Goal: Task Accomplishment & Management: Manage account settings

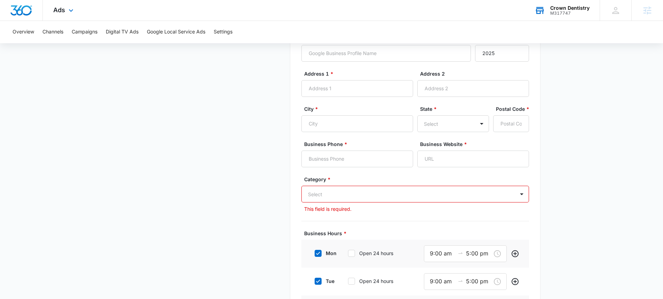
click at [577, 14] on div "M317747" at bounding box center [570, 13] width 39 height 5
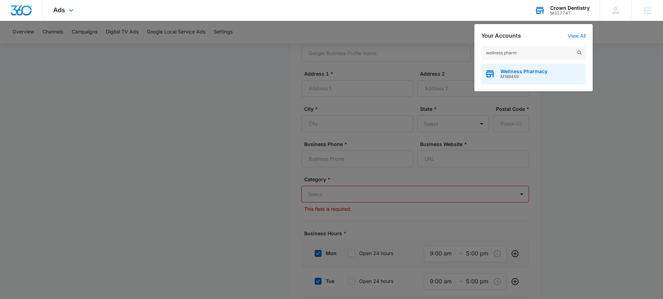
type input "wellness pharm"
click at [522, 75] on span "M188459" at bounding box center [524, 76] width 47 height 5
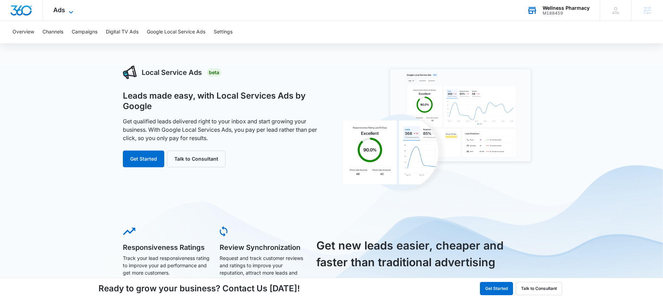
click at [60, 9] on span "Ads" at bounding box center [59, 9] width 12 height 7
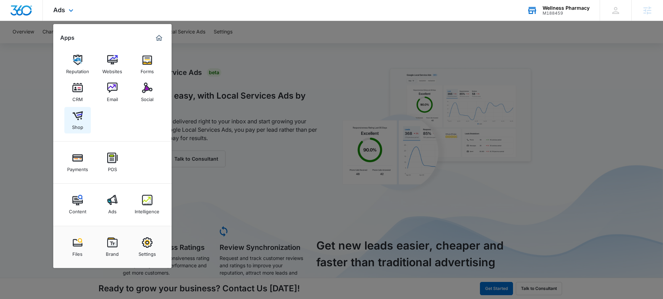
click at [85, 117] on link "Shop" at bounding box center [77, 120] width 26 height 26
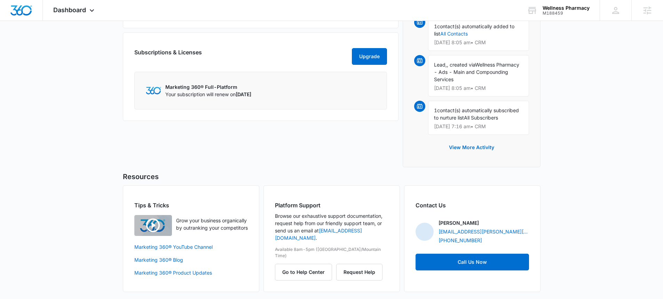
scroll to position [372, 0]
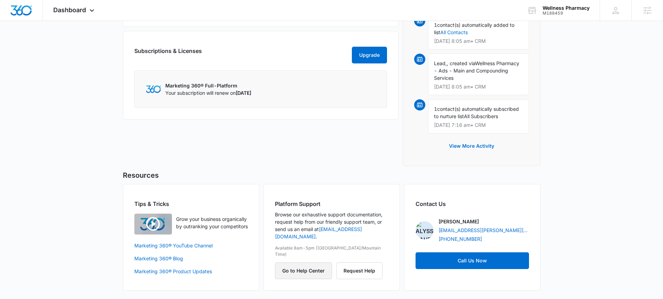
click at [312, 262] on button "Go to Help Center" at bounding box center [303, 270] width 57 height 17
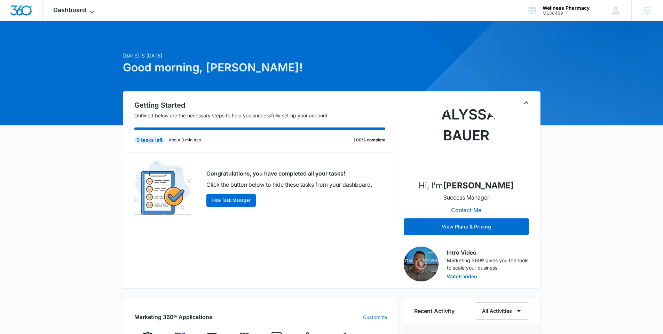
click at [67, 12] on span "Dashboard" at bounding box center [69, 9] width 33 height 7
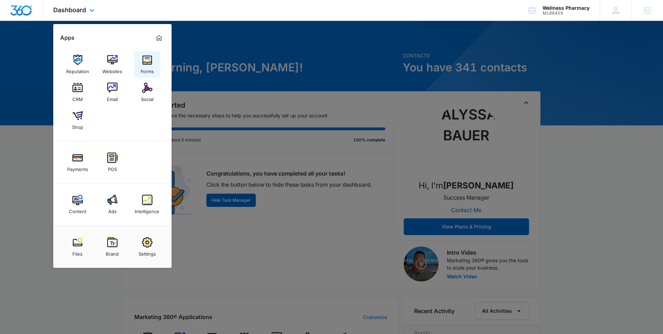
click at [143, 68] on div "Forms" at bounding box center [147, 69] width 13 height 9
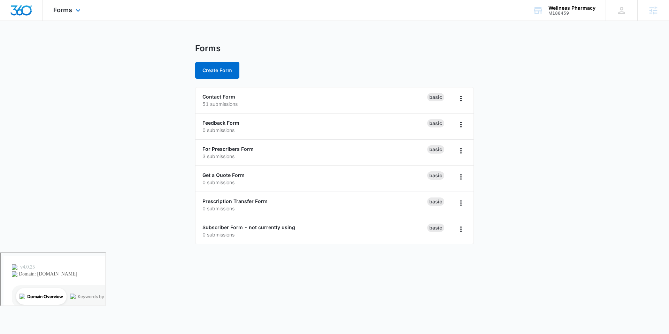
click at [66, 14] on div "Forms Apps Reputation Websites Forms CRM Email Social Shop Payments POS Content…" at bounding box center [68, 10] width 50 height 21
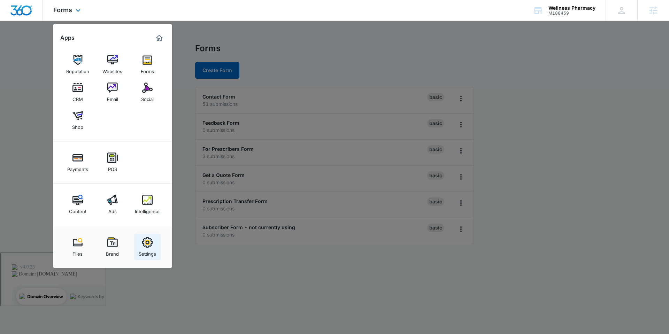
click at [150, 242] on img at bounding box center [147, 242] width 10 height 10
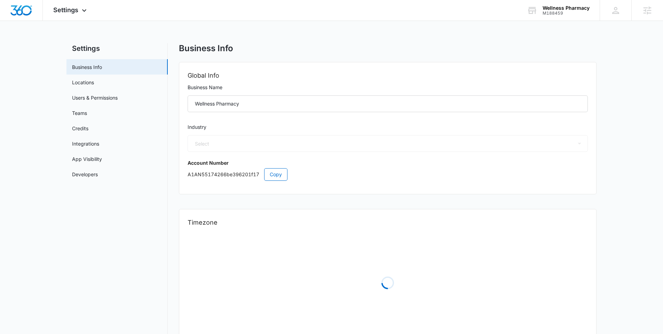
select select "13"
select select "US"
select select "America/Denver"
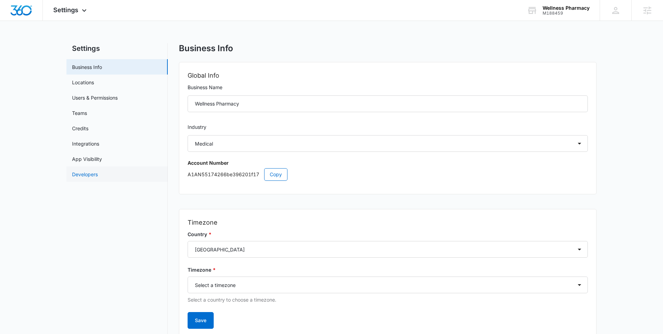
scroll to position [26, 0]
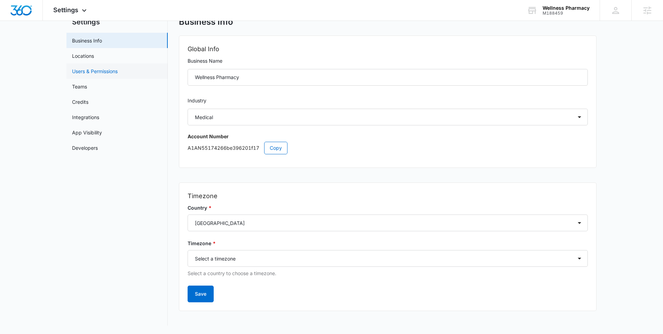
click at [86, 73] on link "Users & Permissions" at bounding box center [95, 71] width 46 height 7
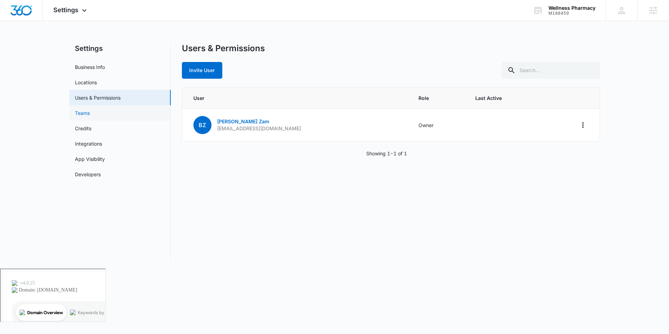
click at [85, 112] on link "Teams" at bounding box center [82, 112] width 15 height 7
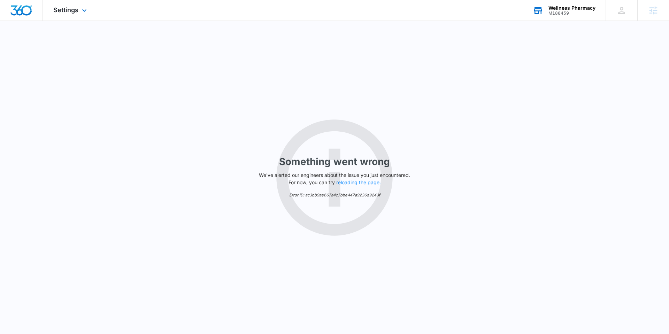
click at [553, 10] on div "Wellness Pharmacy" at bounding box center [571, 8] width 47 height 6
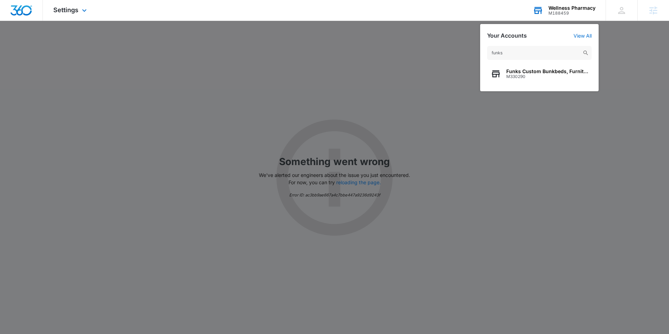
type input "funks"
click at [540, 85] on div "funks Funks Custom Bunkbeds, Furniture & Sawmill M330290" at bounding box center [539, 65] width 118 height 52
click at [538, 72] on span "Funks Custom Bunkbeds, Furniture & Sawmill" at bounding box center [547, 72] width 82 height 6
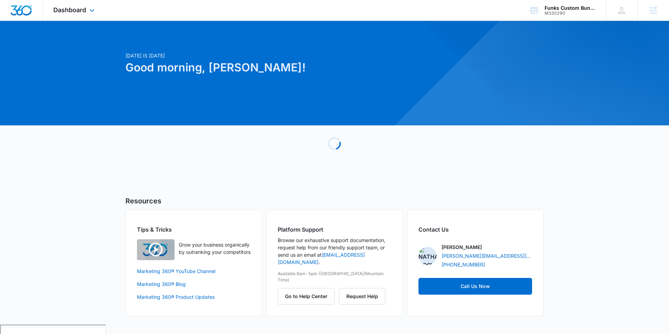
click at [83, 17] on div "Dashboard Apps Reputation Websites Forms CRM Email Social Payments POS Content …" at bounding box center [75, 10] width 64 height 21
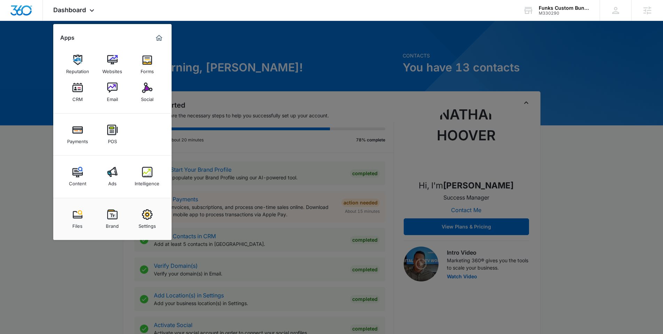
click at [145, 214] on img at bounding box center [147, 214] width 10 height 10
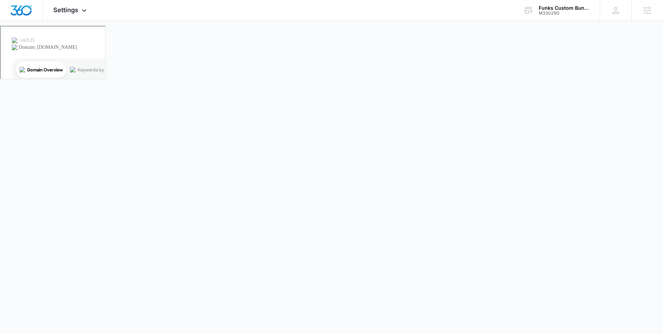
select select "52"
select select "US"
select select "America/Chicago"
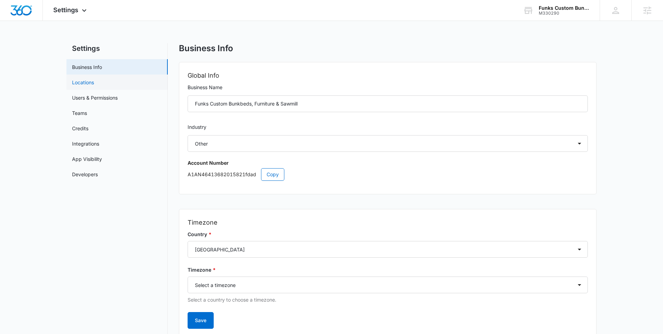
click at [84, 84] on link "Locations" at bounding box center [83, 82] width 22 height 7
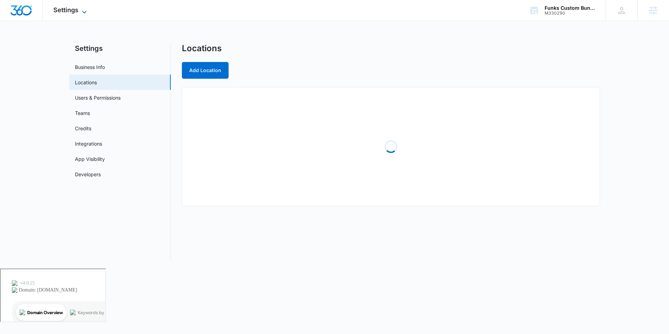
click at [77, 11] on span "Settings" at bounding box center [65, 9] width 25 height 7
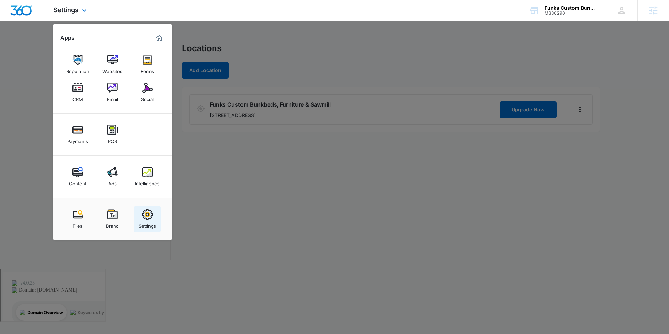
click at [147, 219] on img at bounding box center [147, 214] width 10 height 10
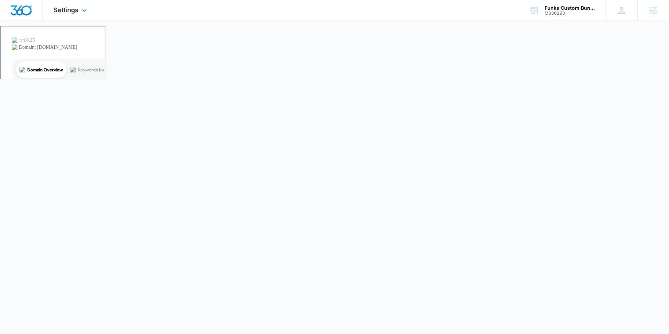
select select "52"
select select "US"
select select "America/Chicago"
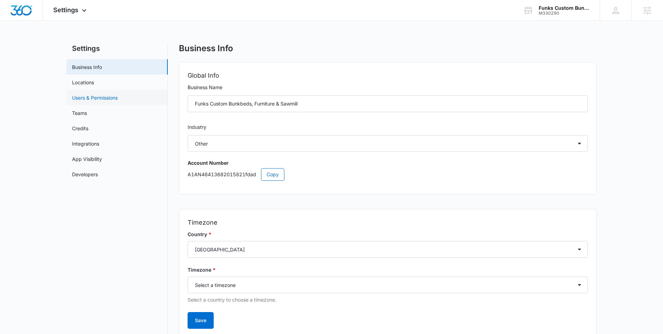
click at [91, 99] on link "Users & Permissions" at bounding box center [95, 97] width 46 height 7
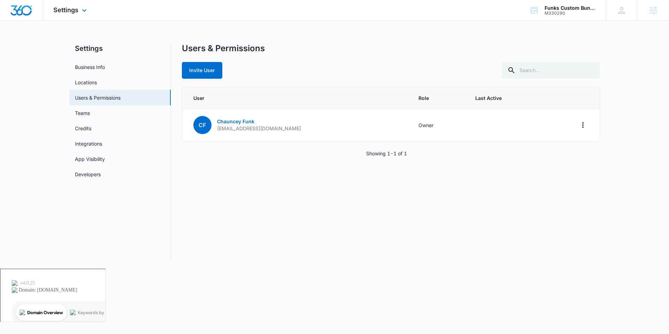
click at [65, 14] on div "Settings Apps Reputation Websites Forms CRM Email Social Payments POS Content A…" at bounding box center [71, 10] width 56 height 21
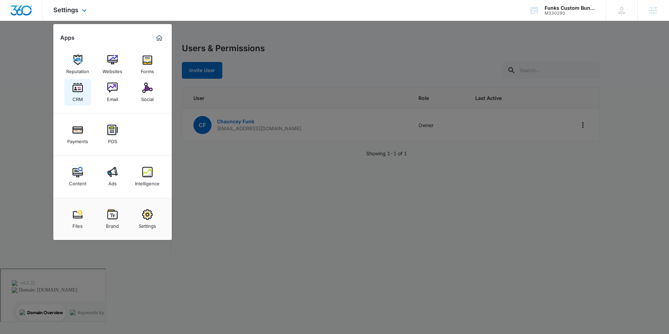
click at [80, 88] on img at bounding box center [77, 88] width 10 height 10
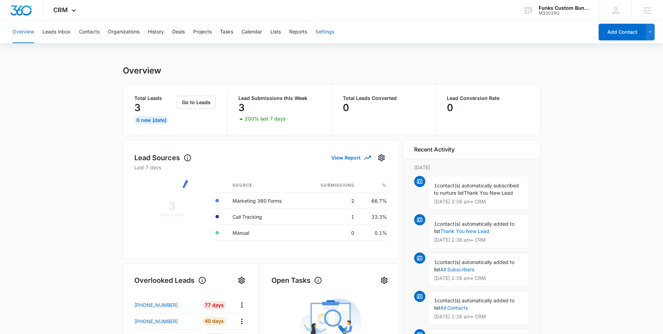
click at [333, 31] on button "Settings" at bounding box center [325, 32] width 19 height 22
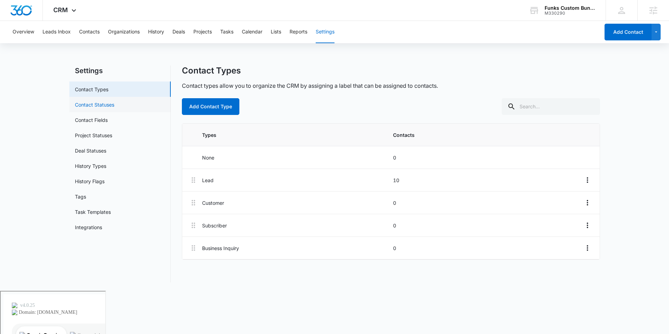
click at [102, 106] on link "Contact Statuses" at bounding box center [94, 104] width 39 height 7
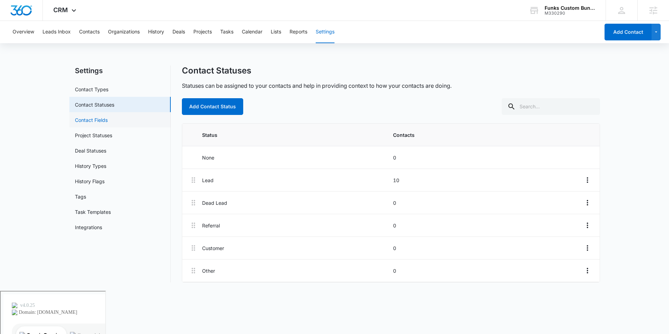
click at [100, 116] on link "Contact Fields" at bounding box center [91, 119] width 33 height 7
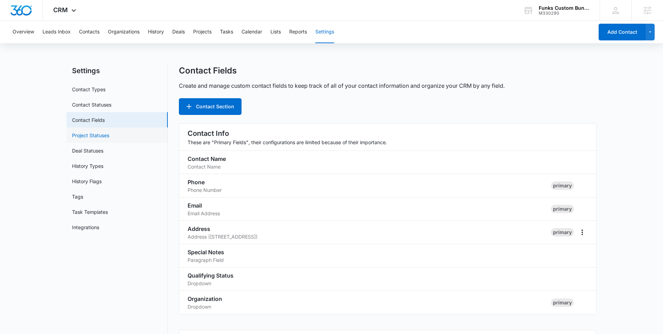
click at [98, 137] on link "Project Statuses" at bounding box center [90, 135] width 37 height 7
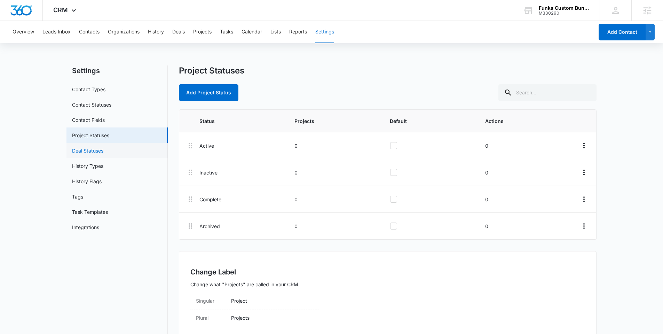
click at [92, 154] on link "Deal Statuses" at bounding box center [87, 150] width 31 height 7
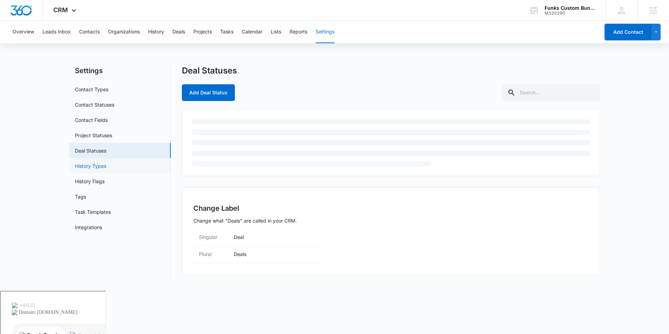
click at [89, 170] on link "History Types" at bounding box center [90, 165] width 31 height 7
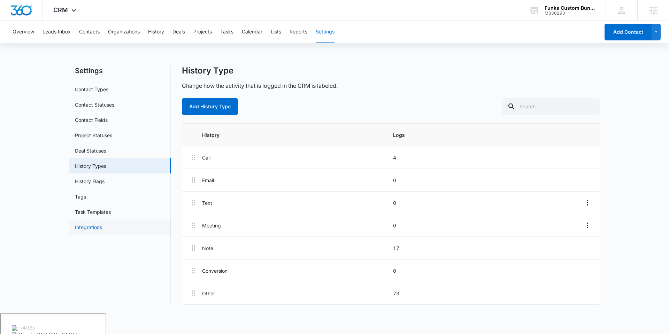
click at [90, 225] on link "Integrations" at bounding box center [88, 227] width 27 height 7
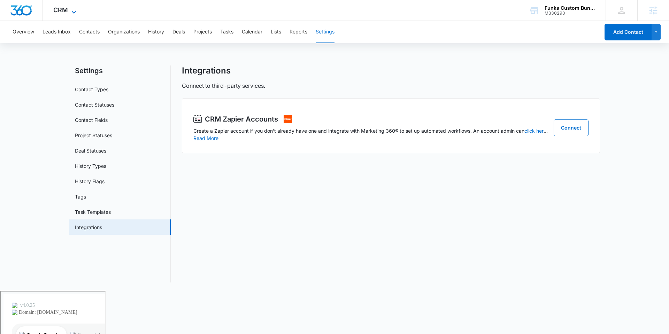
click at [59, 10] on span "CRM" at bounding box center [60, 9] width 15 height 7
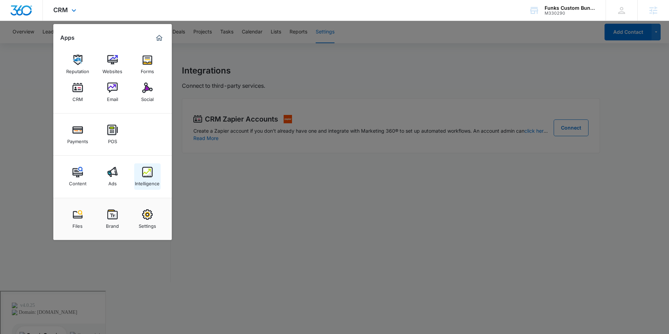
click at [144, 167] on img at bounding box center [147, 172] width 10 height 10
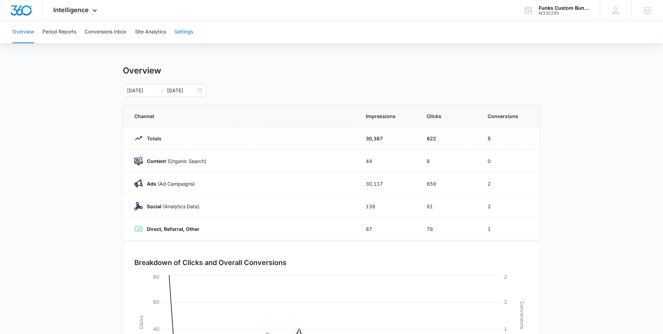
click at [183, 34] on button "Settings" at bounding box center [183, 32] width 19 height 22
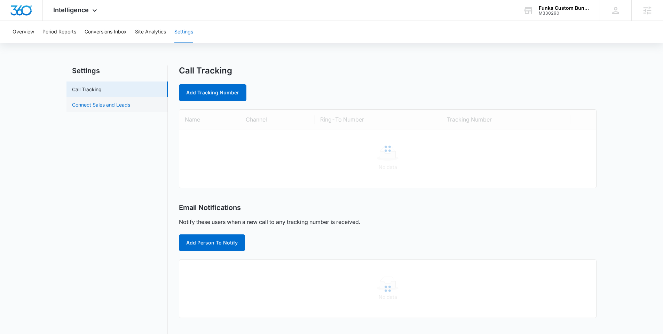
click at [100, 104] on link "Connect Sales and Leads" at bounding box center [101, 104] width 58 height 7
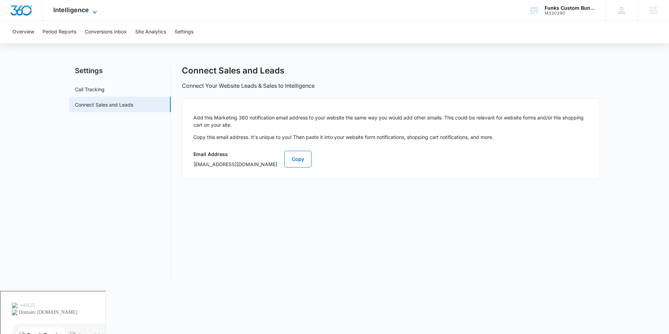
click at [82, 11] on span "Intelligence" at bounding box center [71, 9] width 36 height 7
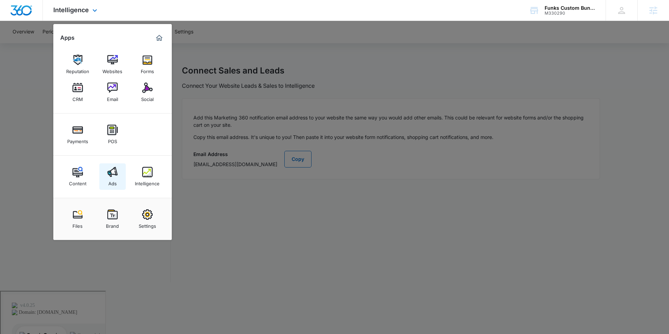
click at [110, 184] on div "Ads" at bounding box center [112, 181] width 8 height 9
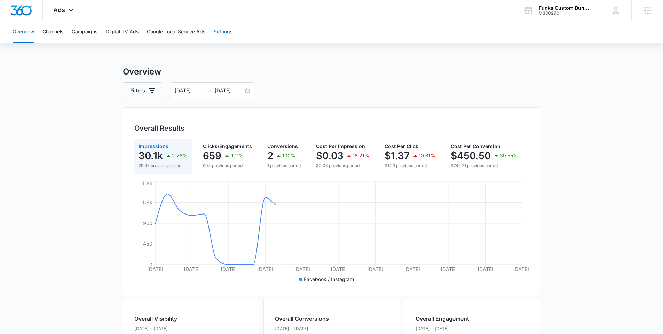
click at [233, 29] on button "Settings" at bounding box center [223, 32] width 19 height 22
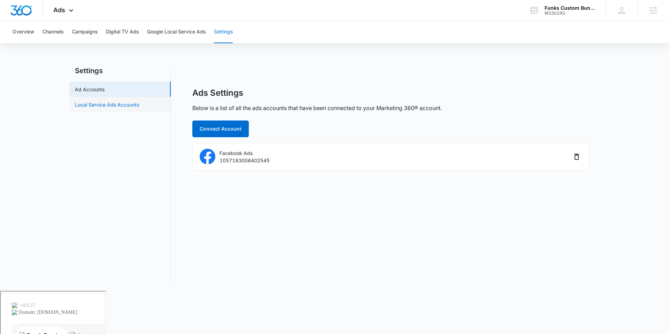
click at [111, 103] on link "Local Service Ads Accounts" at bounding box center [107, 104] width 64 height 7
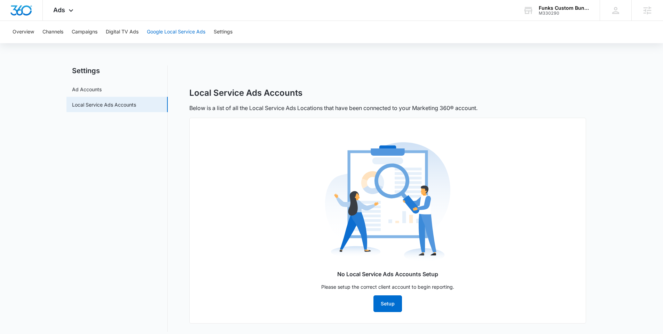
click at [157, 27] on button "Google Local Service Ads" at bounding box center [176, 32] width 59 height 22
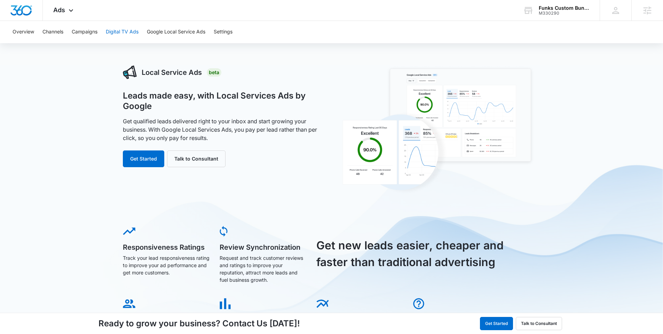
click at [115, 28] on button "Digital TV Ads" at bounding box center [122, 32] width 33 height 22
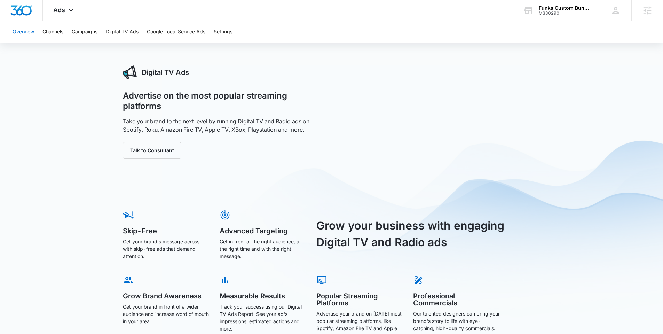
click at [29, 31] on button "Overview" at bounding box center [24, 32] width 22 height 22
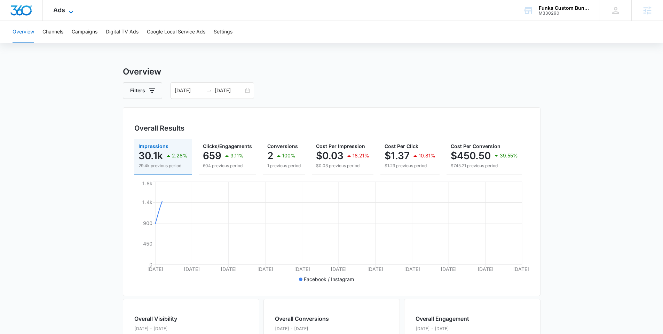
click at [73, 8] on icon at bounding box center [71, 12] width 8 height 8
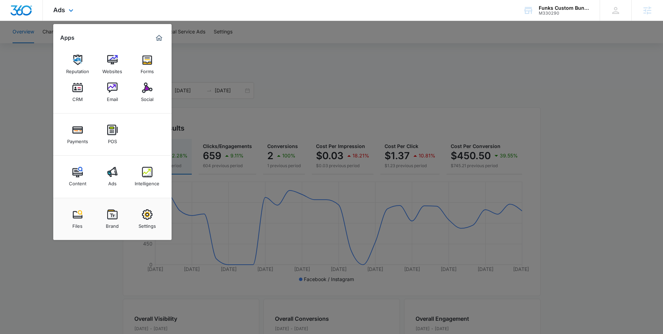
scroll to position [54, 0]
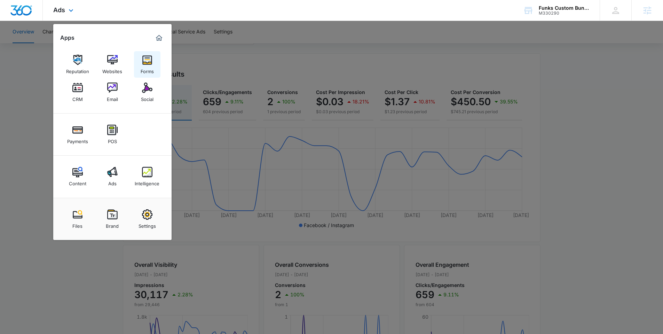
click at [145, 65] on div "Forms" at bounding box center [147, 69] width 13 height 9
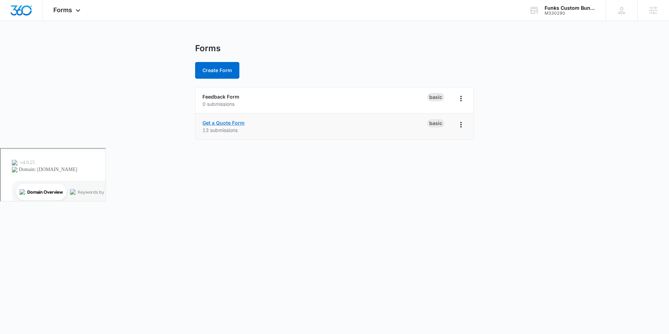
click at [235, 122] on link "Get a Quote Form" at bounding box center [223, 123] width 42 height 6
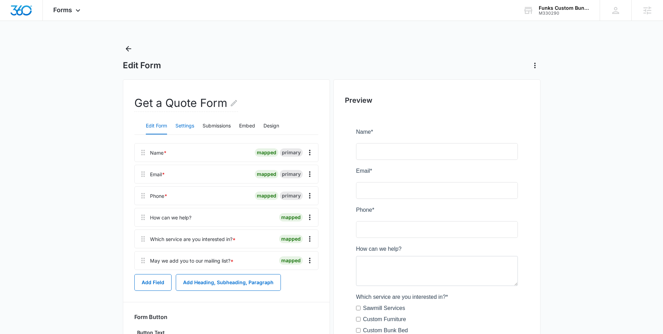
click at [186, 126] on button "Settings" at bounding box center [185, 126] width 19 height 17
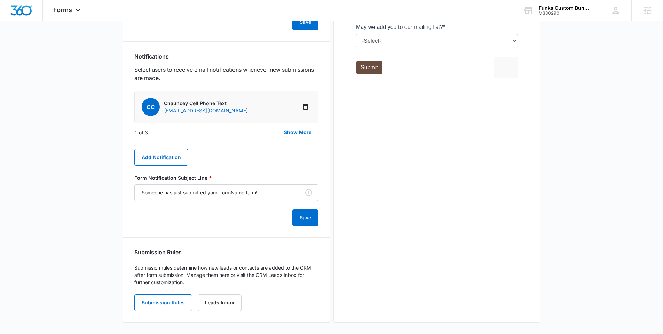
scroll to position [335, 0]
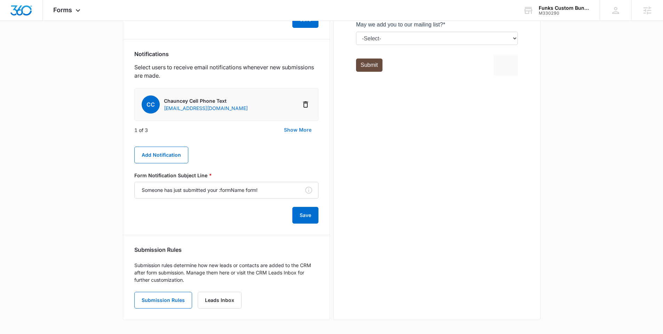
click at [297, 131] on button "Show More" at bounding box center [297, 130] width 41 height 17
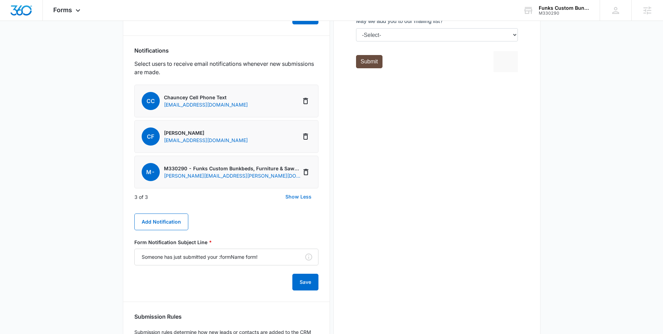
scroll to position [344, 0]
